Goal: Check status: Check status

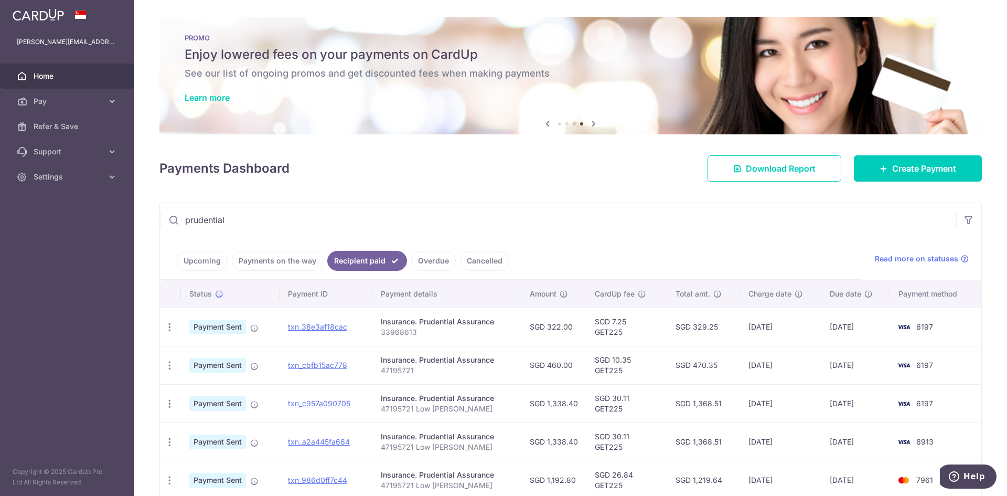
scroll to position [131, 0]
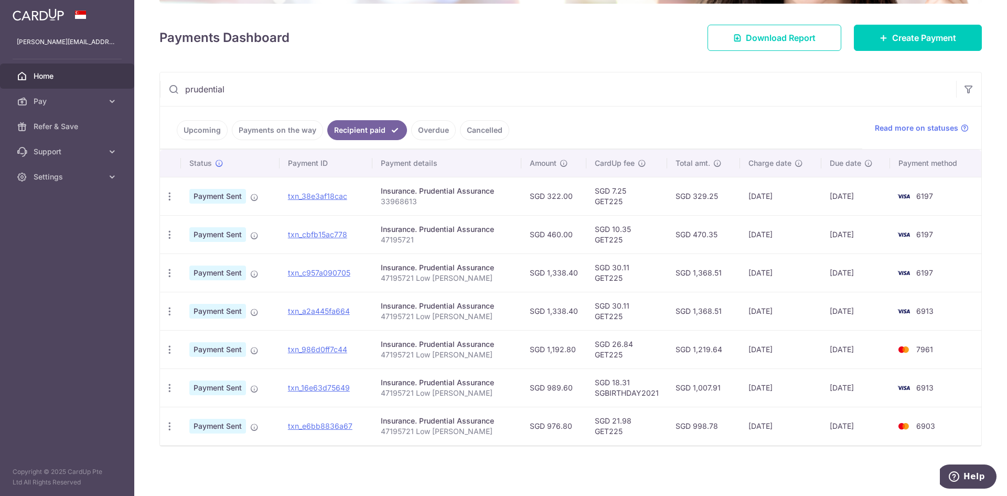
click at [667, 71] on div "× Pause Schedule Pause all future payments in this series Pause just this one p…" at bounding box center [570, 248] width 873 height 496
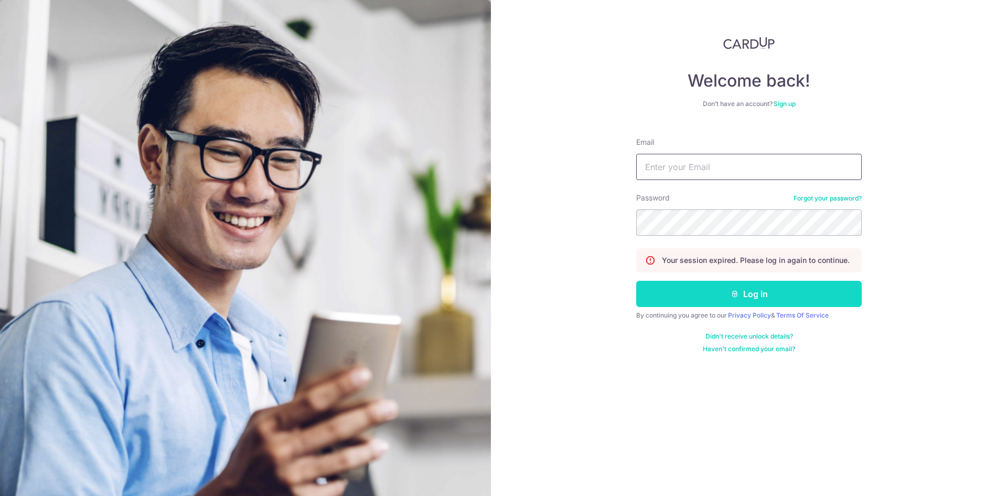
type input "[PERSON_NAME][EMAIL_ADDRESS][DOMAIN_NAME]"
click at [723, 283] on button "Log in" at bounding box center [749, 294] width 226 height 26
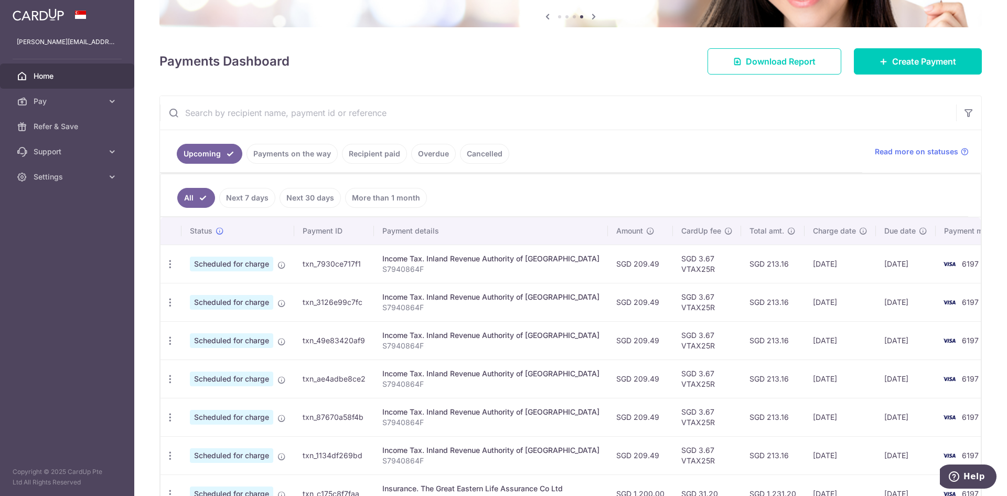
scroll to position [94, 0]
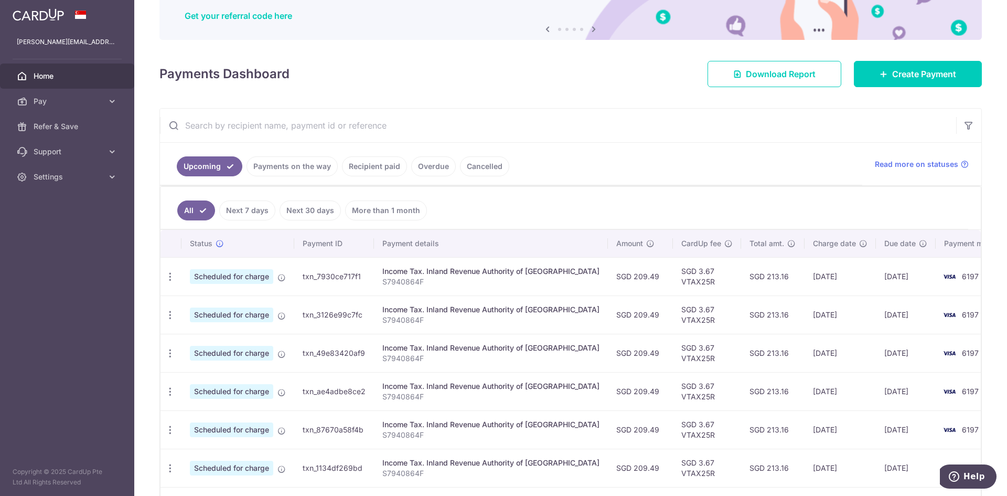
click at [389, 168] on link "Recipient paid" at bounding box center [374, 166] width 65 height 20
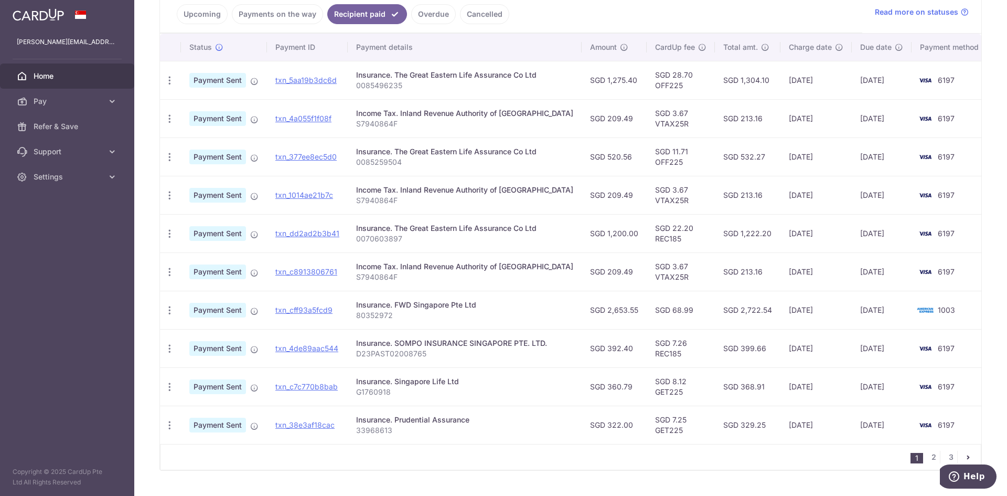
scroll to position [262, 0]
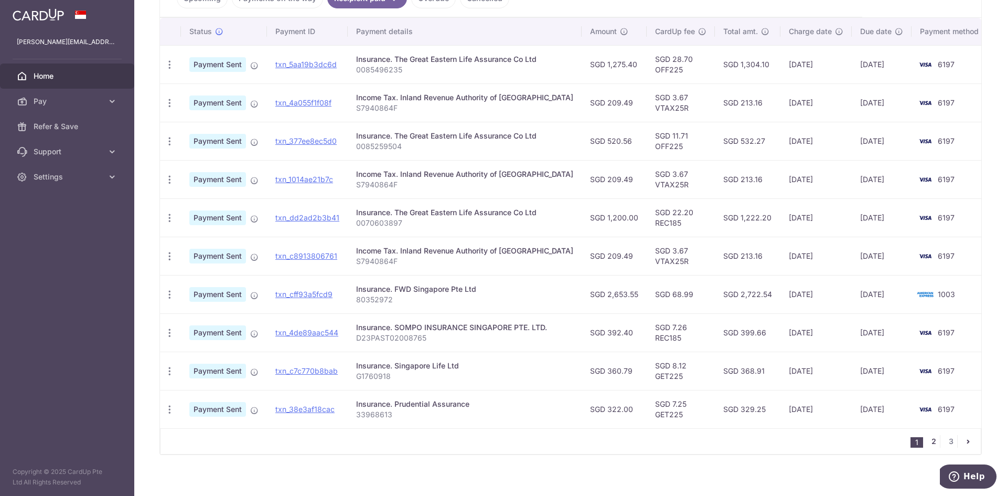
click at [930, 445] on link "2" at bounding box center [933, 441] width 13 height 13
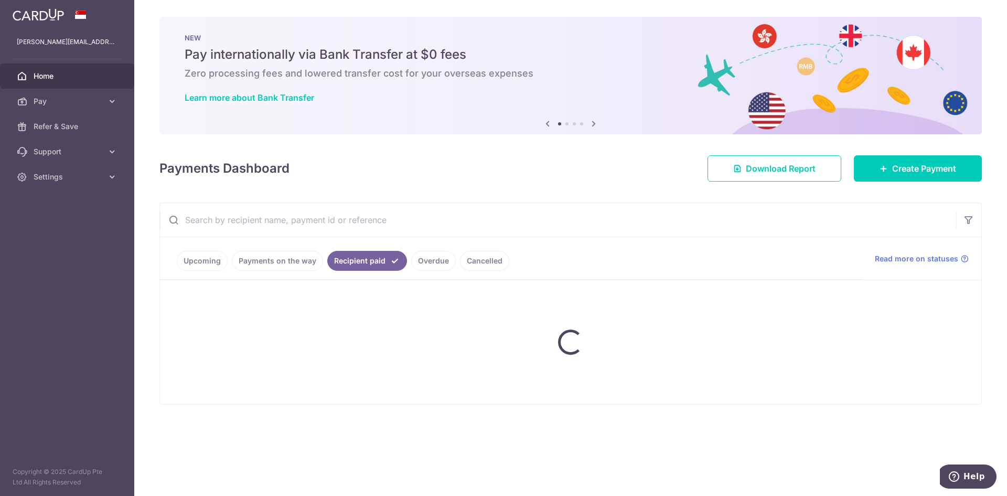
scroll to position [0, 0]
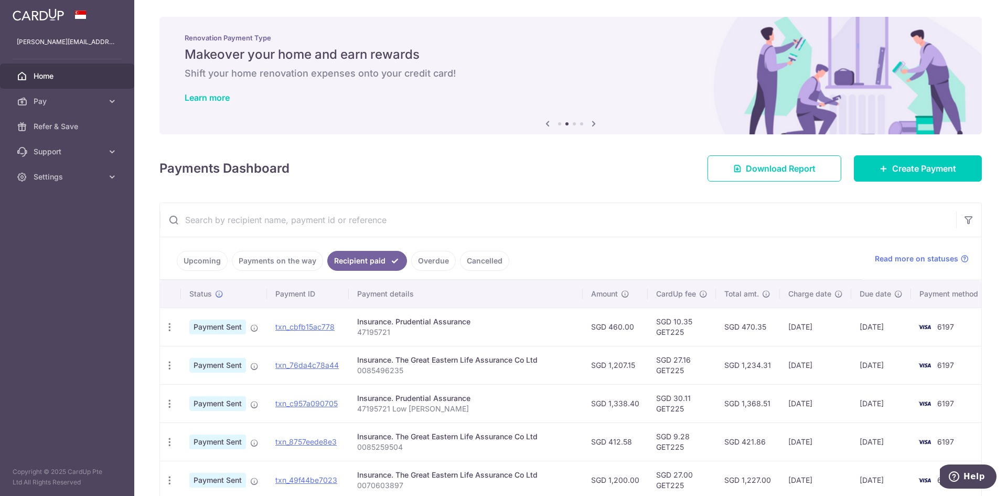
click at [217, 227] on input "text" at bounding box center [558, 220] width 796 height 34
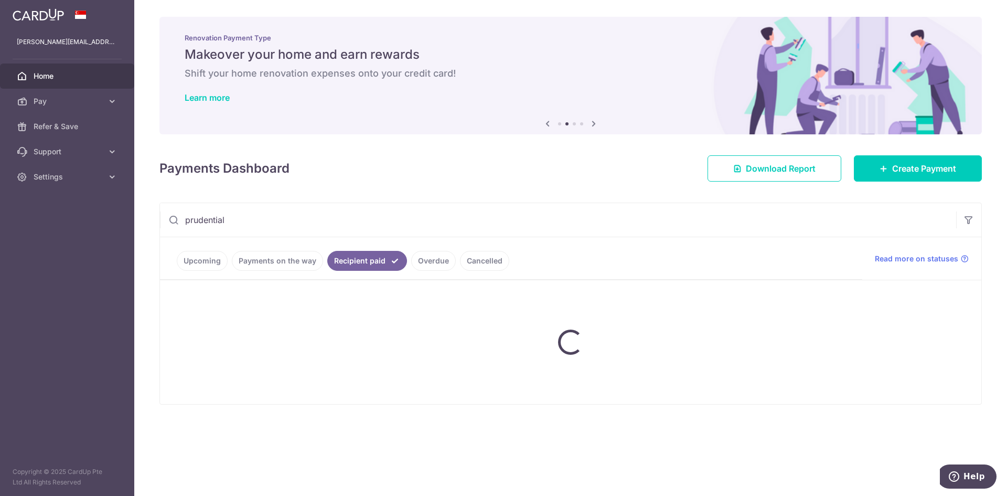
type input "prudential"
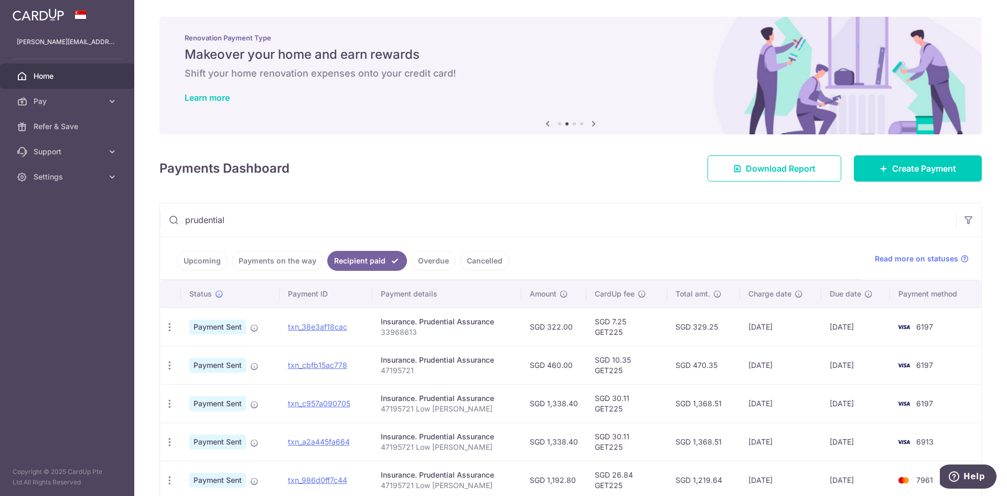
scroll to position [52, 0]
